Goal: Task Accomplishment & Management: Manage account settings

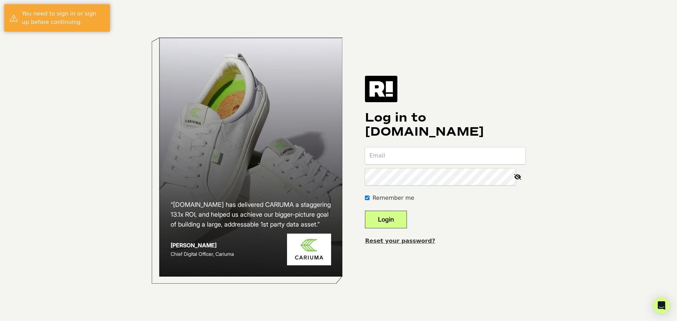
type input "[PERSON_NAME][EMAIL_ADDRESS][DOMAIN_NAME]"
click at [405, 214] on button "Login" at bounding box center [386, 220] width 42 height 18
type input "[PERSON_NAME][EMAIL_ADDRESS][DOMAIN_NAME]"
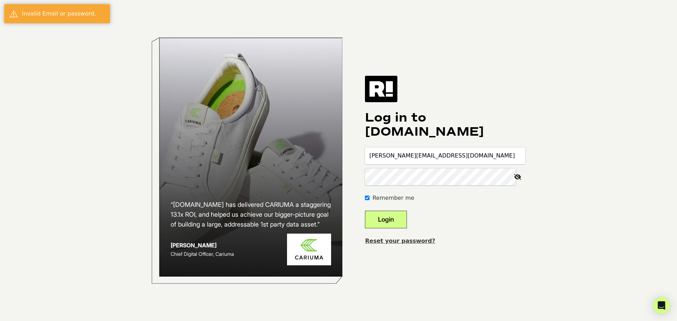
click at [516, 176] on icon at bounding box center [518, 176] width 16 height 17
click at [393, 215] on button "Login" at bounding box center [386, 220] width 42 height 18
